Goal: Information Seeking & Learning: Learn about a topic

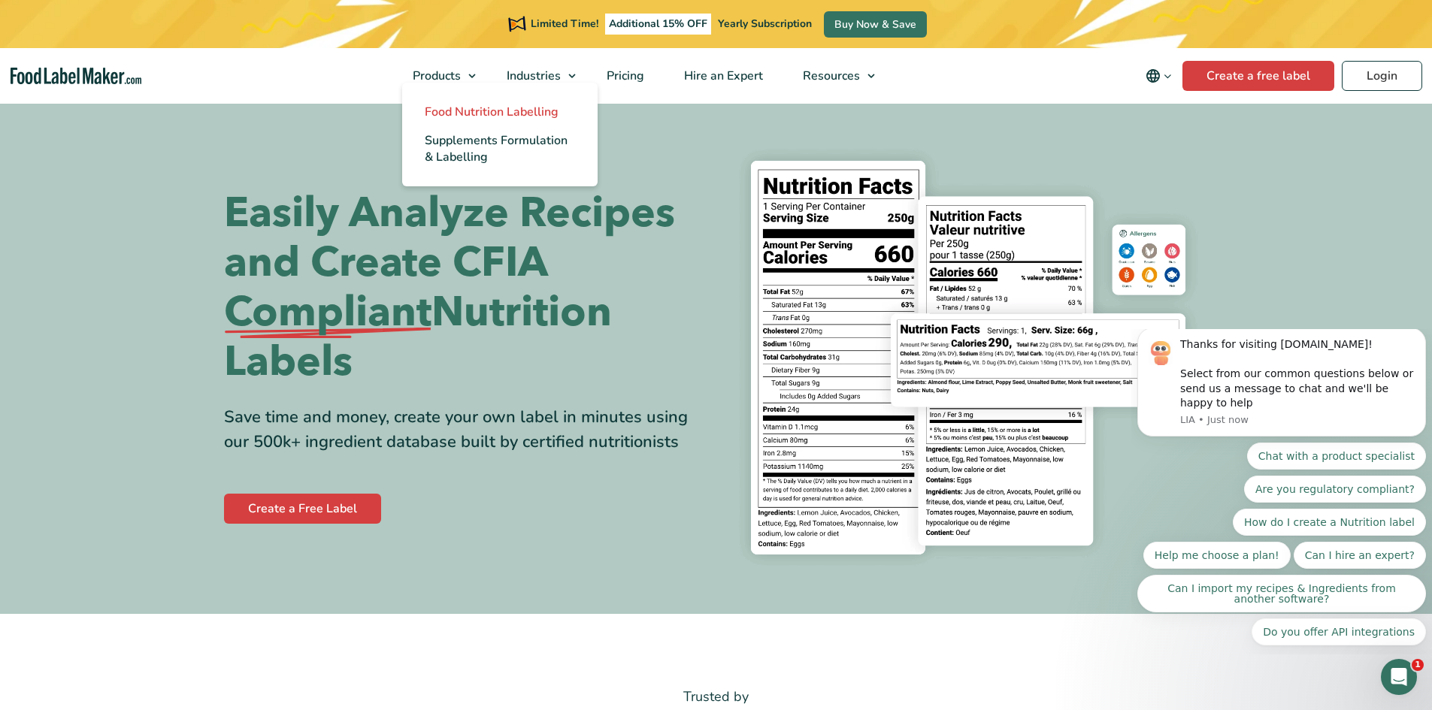
click at [468, 111] on span "Food Nutrition Labelling" at bounding box center [492, 112] width 134 height 17
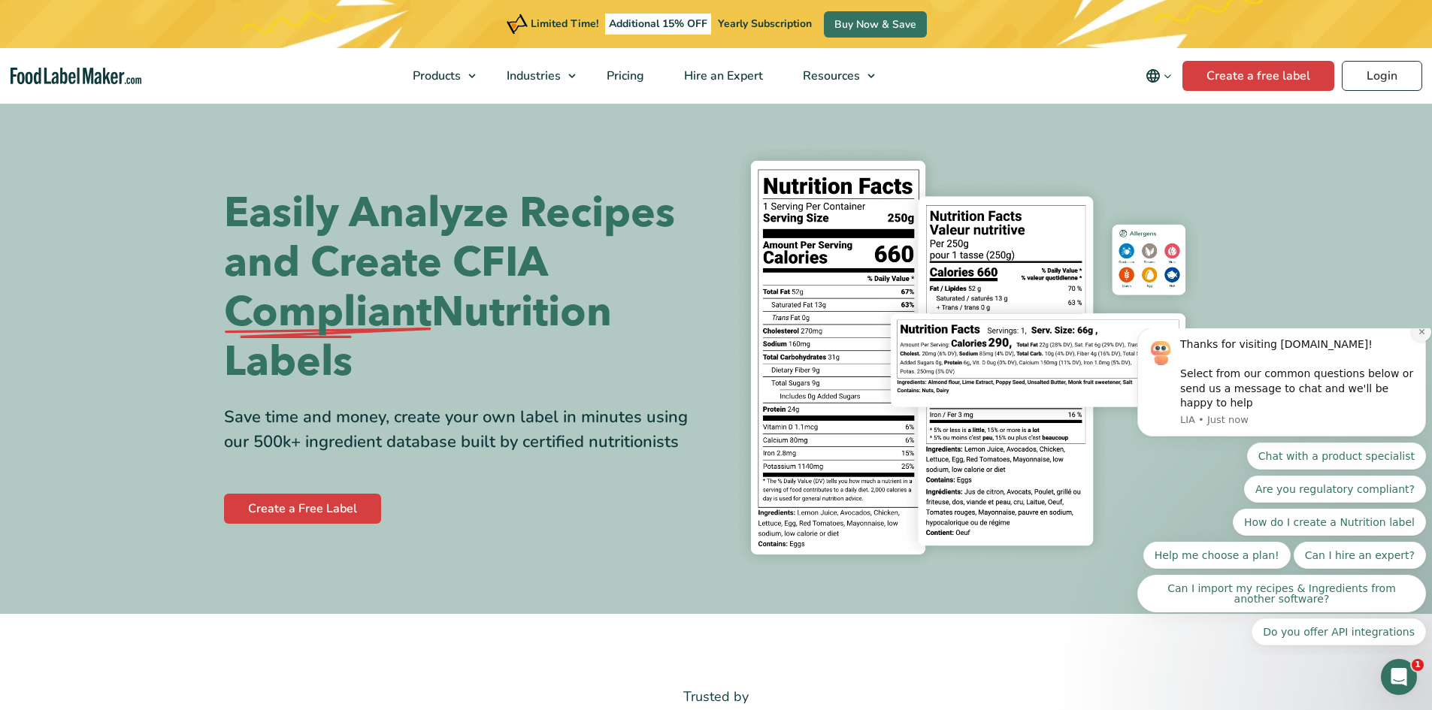
click at [1423, 336] on icon "Dismiss notification" at bounding box center [1421, 332] width 8 height 8
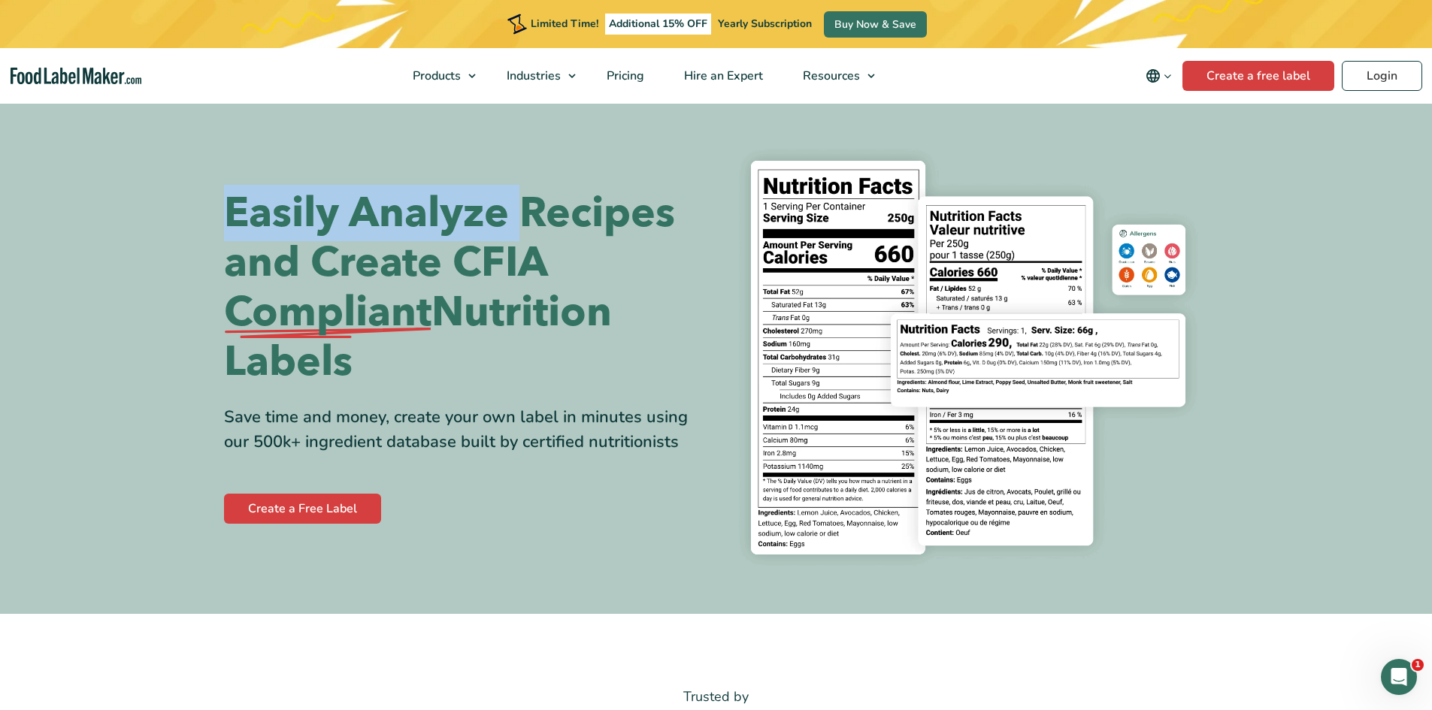
drag, startPoint x: 214, startPoint y: 207, endPoint x: 521, endPoint y: 225, distance: 307.1
click at [521, 225] on div "Easily Analyze Recipes and Create CFIA Compliant Nutrition Labels Save time and…" at bounding box center [716, 358] width 1007 height 440
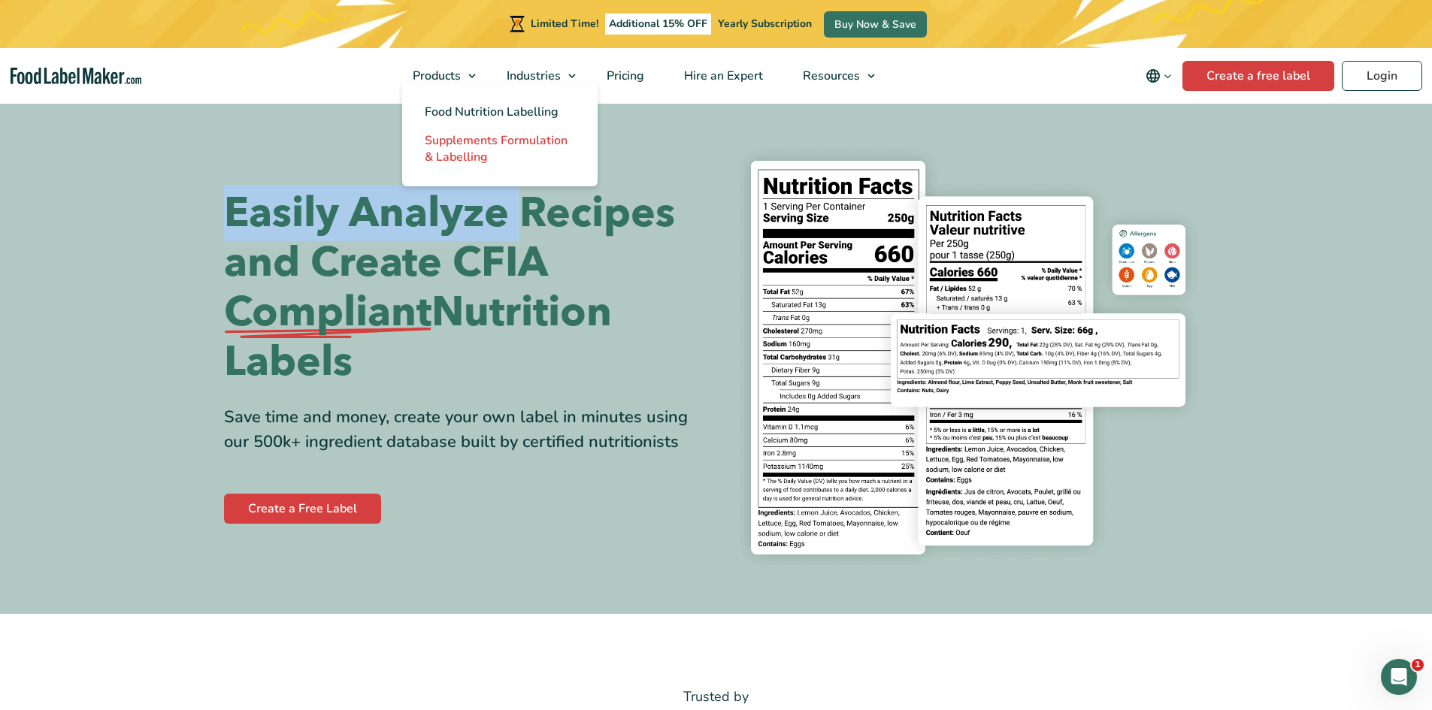
click at [470, 140] on span "Supplements Formulation & Labelling" at bounding box center [496, 148] width 143 height 33
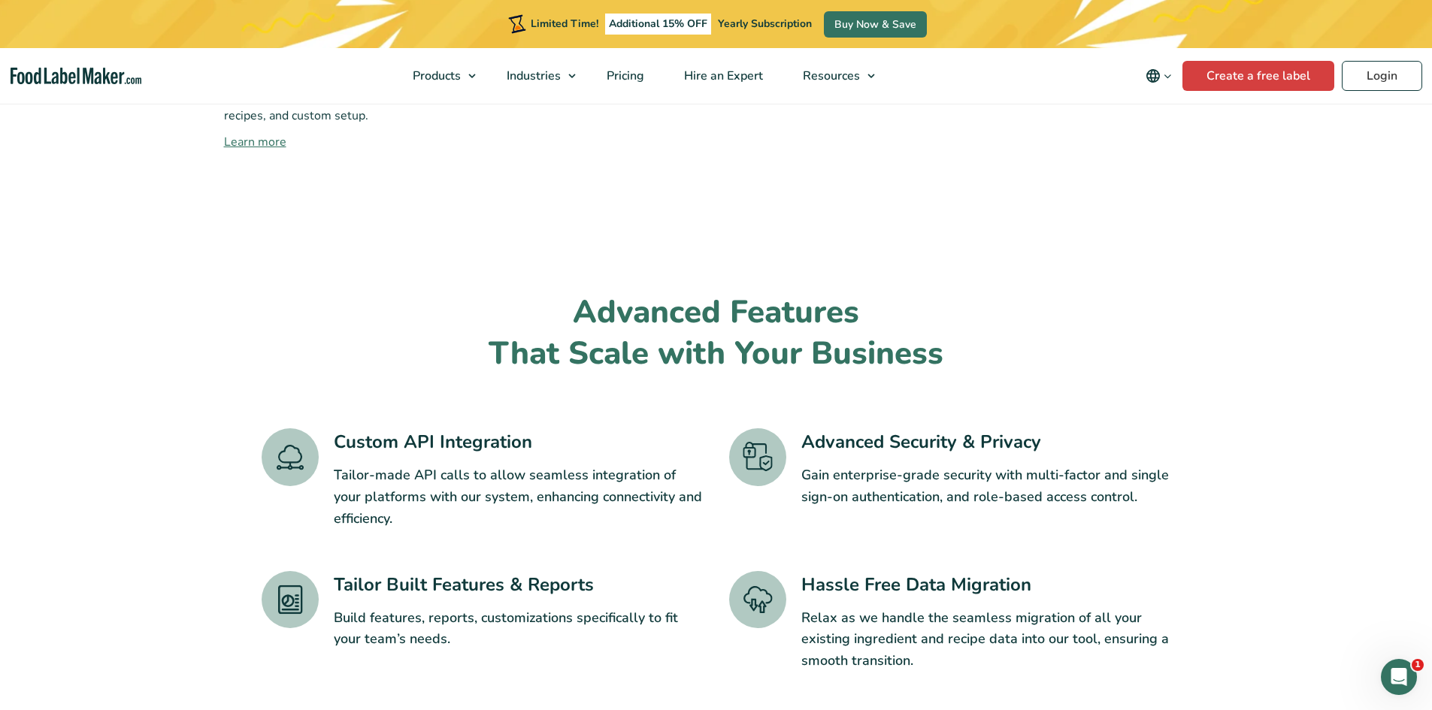
scroll to position [2204, 0]
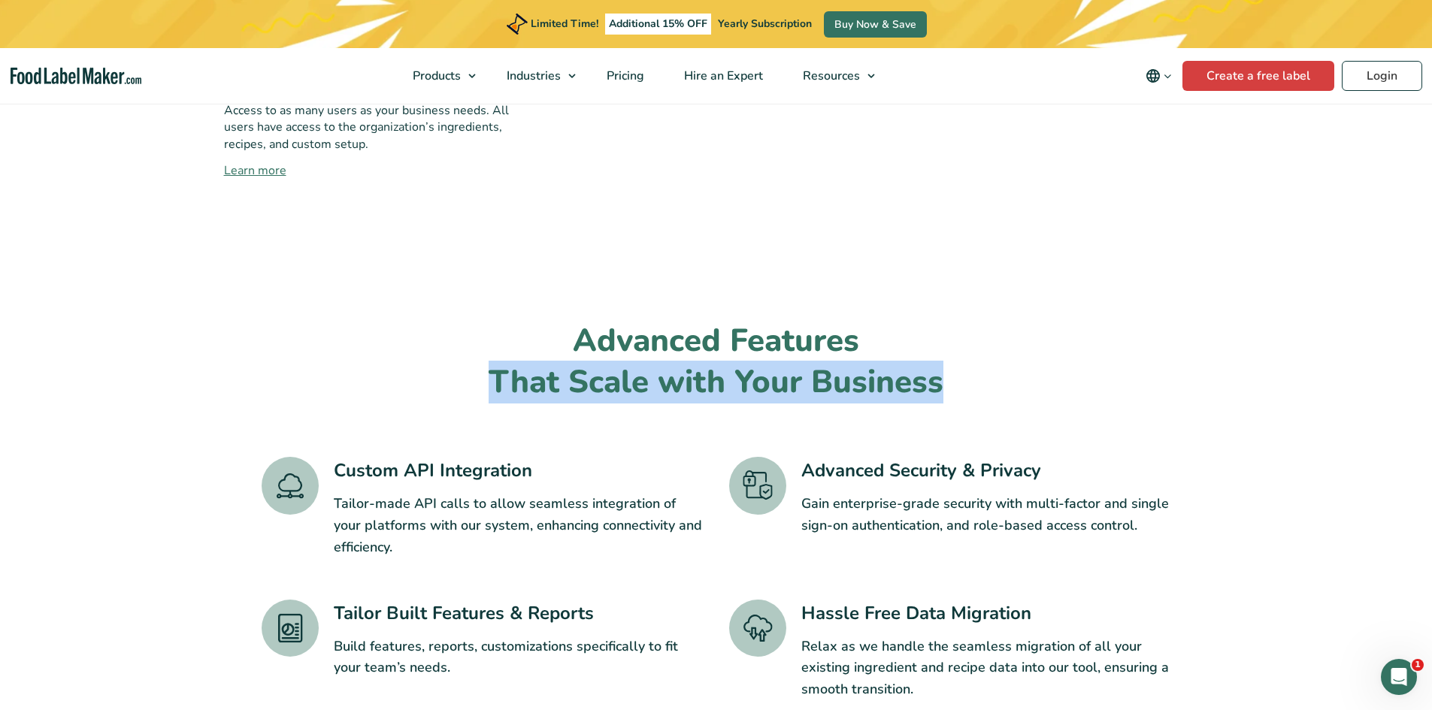
drag, startPoint x: 492, startPoint y: 319, endPoint x: 942, endPoint y: 321, distance: 449.4
click at [942, 321] on h2 "Advanced Features That Scale with Your Business" at bounding box center [716, 362] width 909 height 82
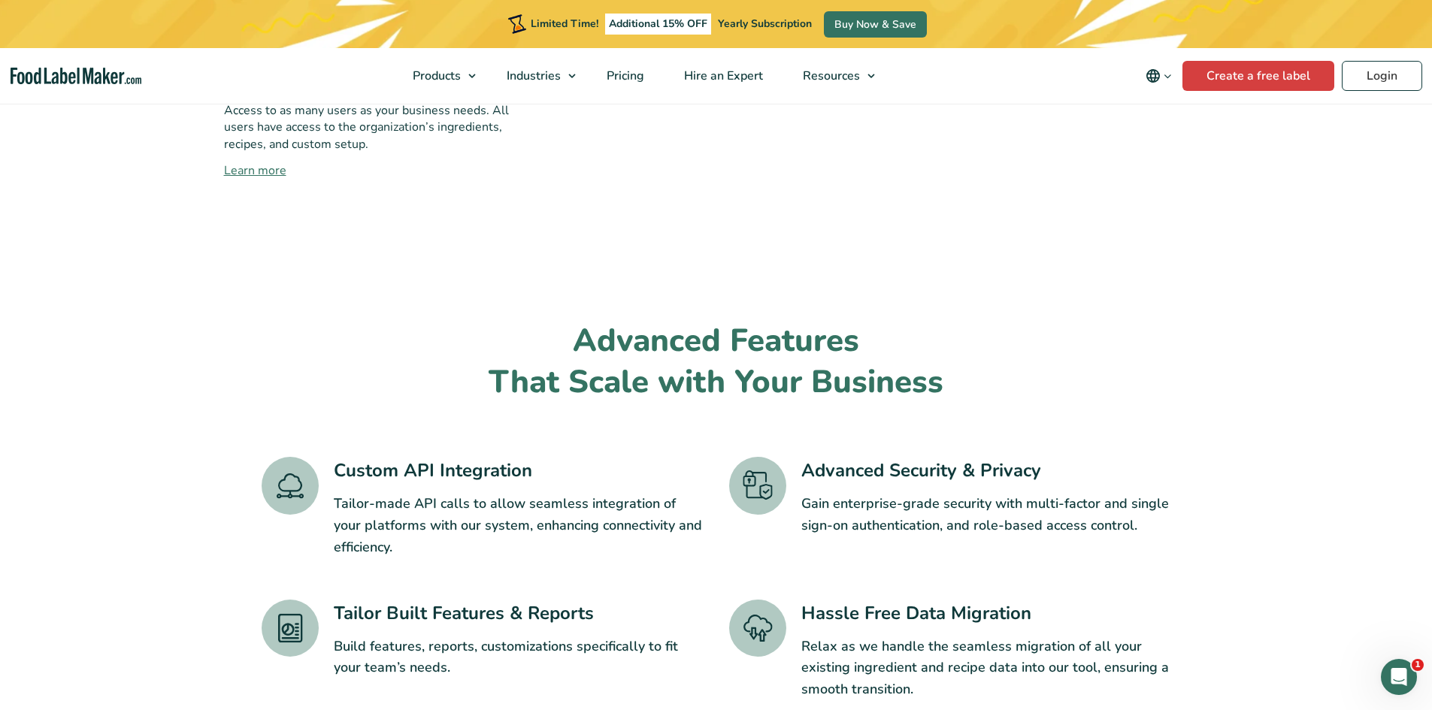
click at [634, 321] on h2 "Advanced Features That Scale with Your Business" at bounding box center [716, 362] width 909 height 82
drag, startPoint x: 632, startPoint y: 286, endPoint x: 776, endPoint y: 298, distance: 144.0
click at [776, 321] on h2 "Advanced Features That Scale with Your Business" at bounding box center [716, 362] width 909 height 82
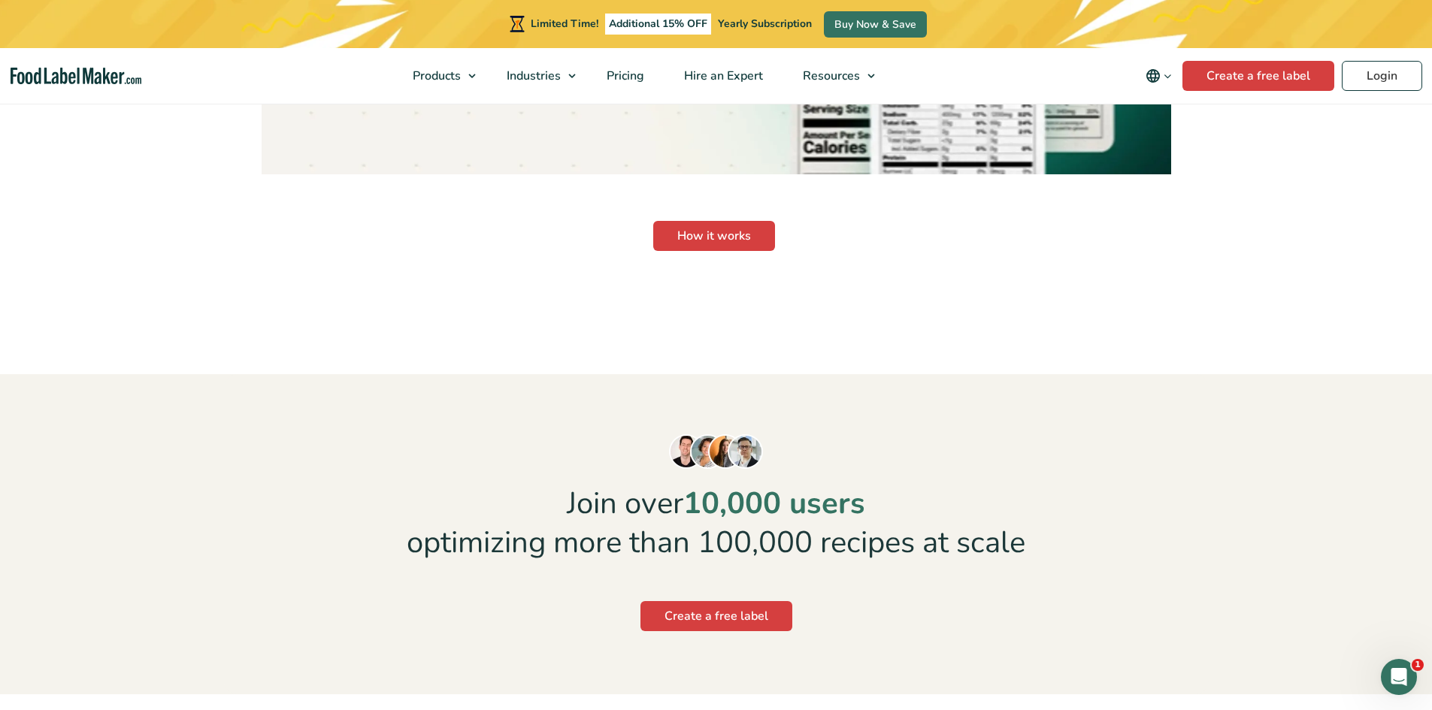
scroll to position [3407, 0]
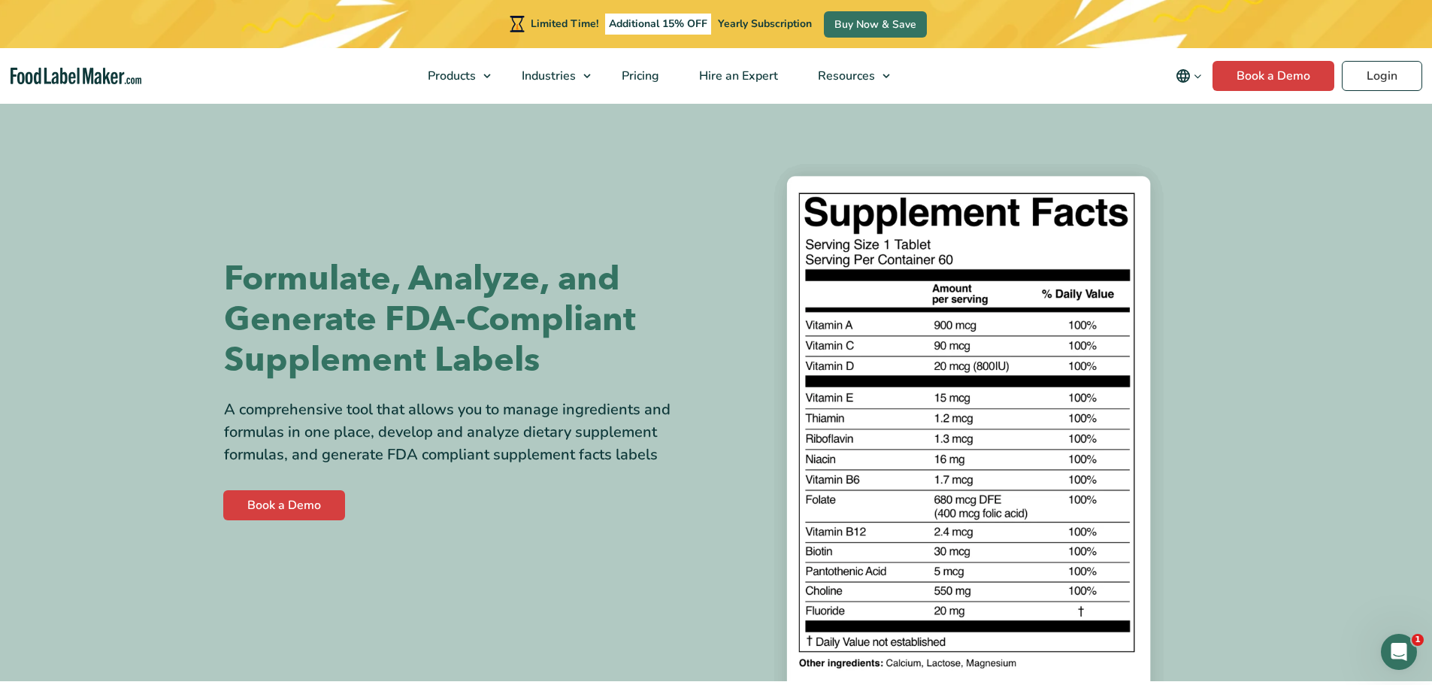
drag, startPoint x: 1176, startPoint y: 0, endPoint x: 427, endPoint y: 230, distance: 783.8
click at [427, 230] on div "Formulate, Analyze, and Generate FDA-Compliant Supplement Labels A comprehensiv…" at bounding box center [464, 390] width 481 height 355
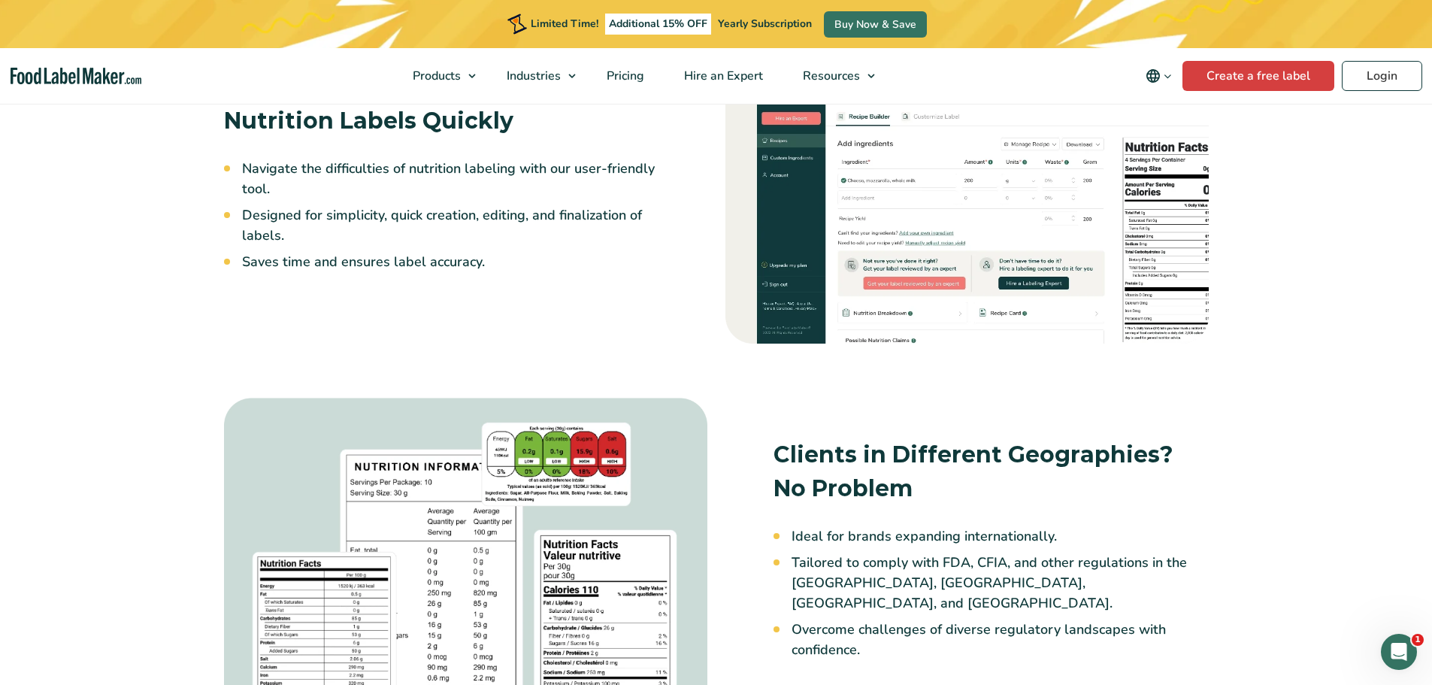
scroll to position [1403, 0]
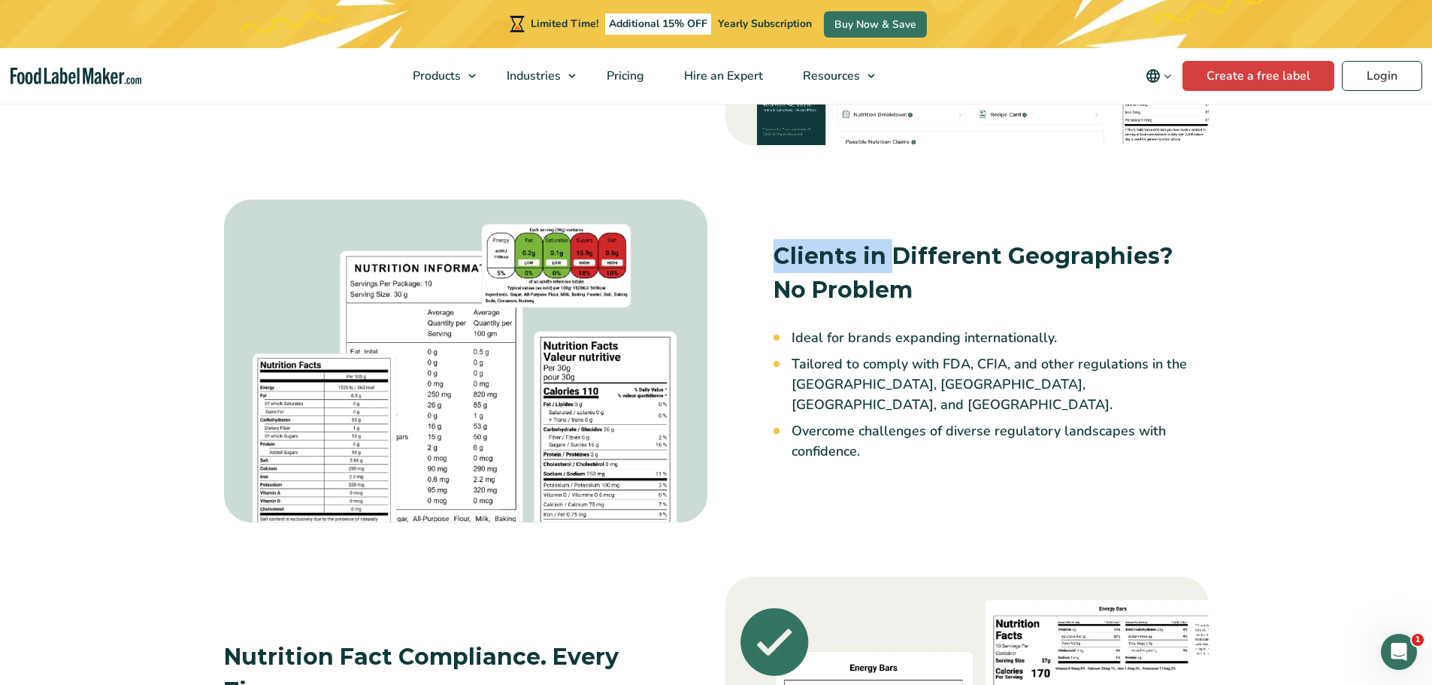
drag, startPoint x: 770, startPoint y: 265, endPoint x: 921, endPoint y: 270, distance: 150.4
click at [900, 266] on div "Clients in Different Geographies? No Problem Ideal for brands expanding interna…" at bounding box center [966, 350] width 483 height 222
click at [930, 297] on h3 "Clients in Different Geographies? No Problem" at bounding box center [990, 273] width 435 height 68
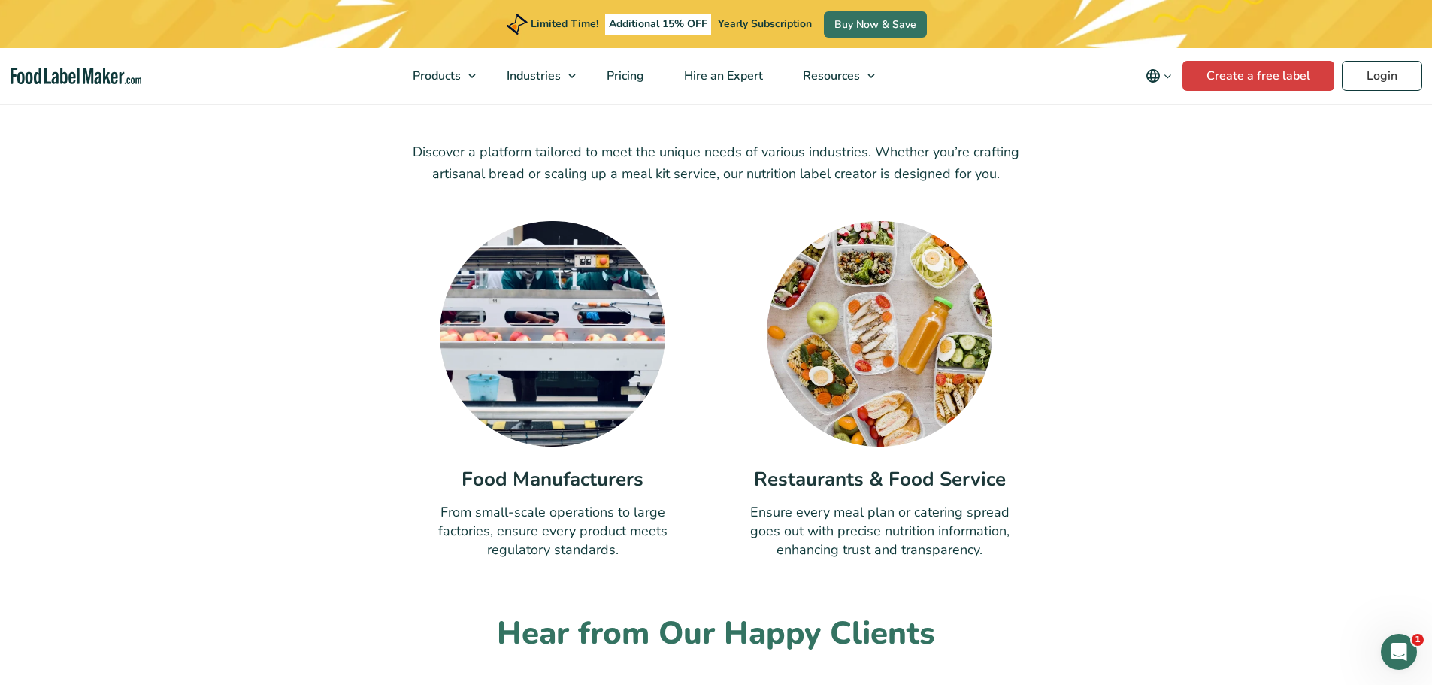
scroll to position [4693, 0]
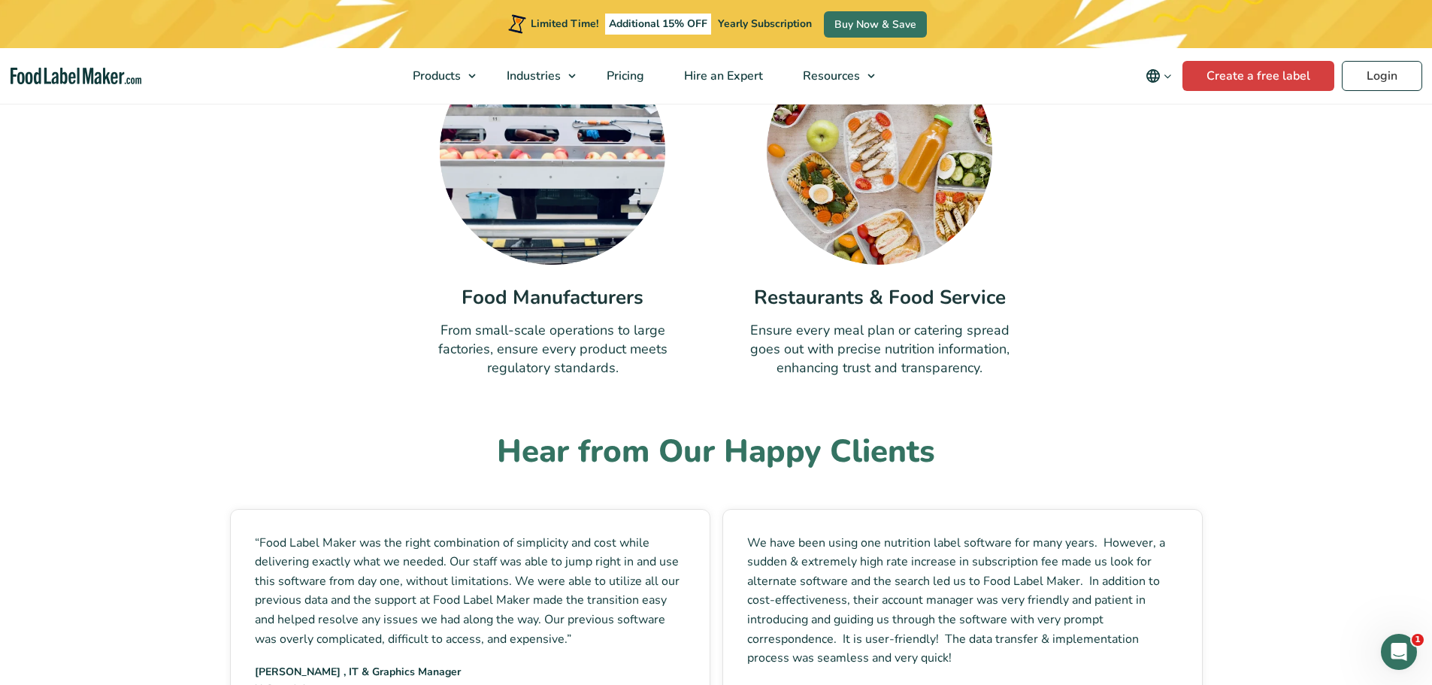
click at [182, 331] on section "Is Our Nutrition Label Creator for You? Discover a platform tailored to meet th…" at bounding box center [716, 115] width 1432 height 525
